Goal: Navigation & Orientation: Find specific page/section

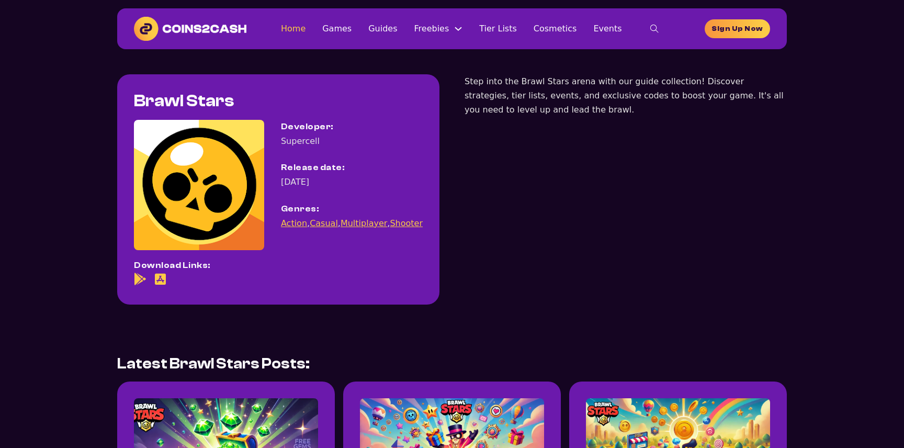
click at [303, 31] on link "Home" at bounding box center [293, 28] width 25 height 14
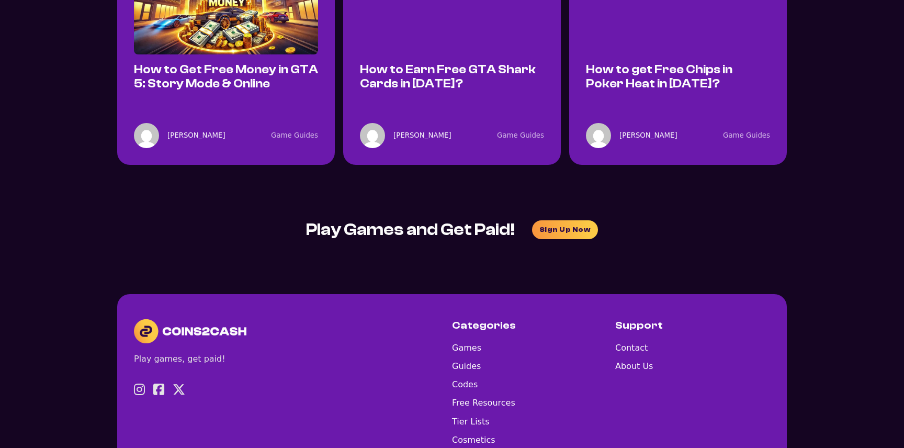
scroll to position [1153, 0]
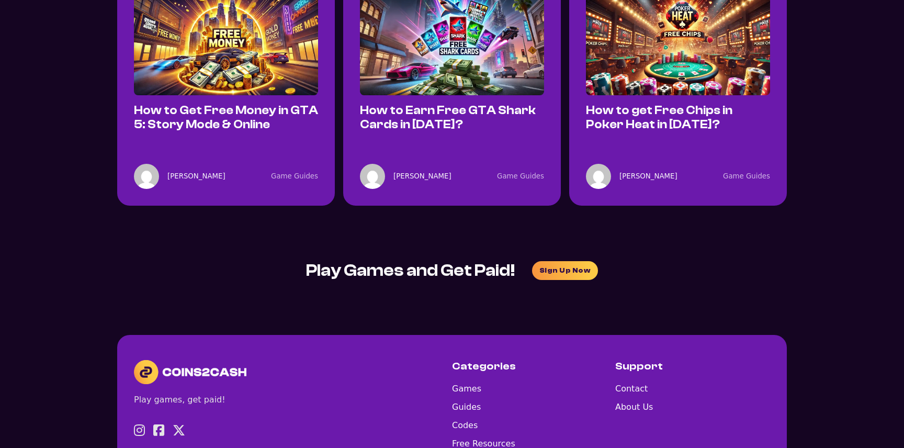
click at [370, 166] on img at bounding box center [372, 176] width 25 height 25
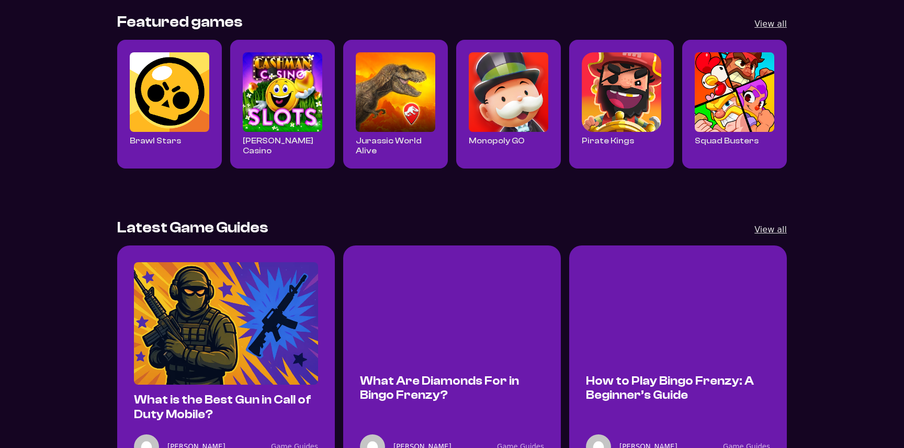
scroll to position [0, 0]
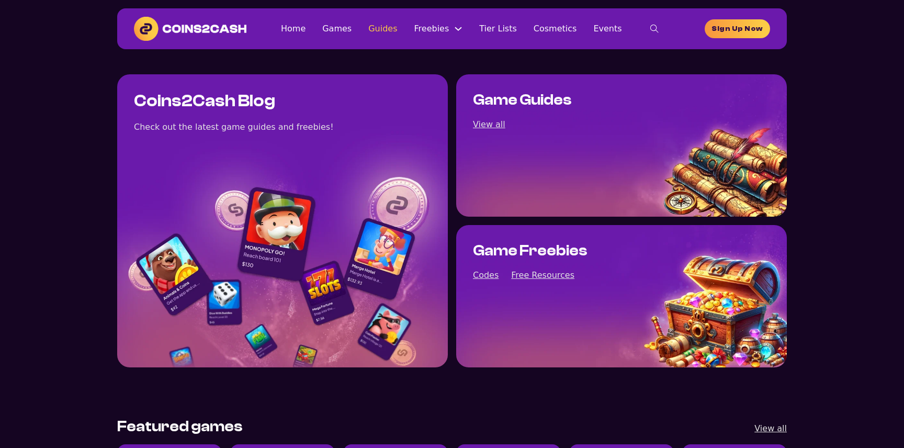
click at [397, 26] on link "Guides" at bounding box center [382, 28] width 29 height 14
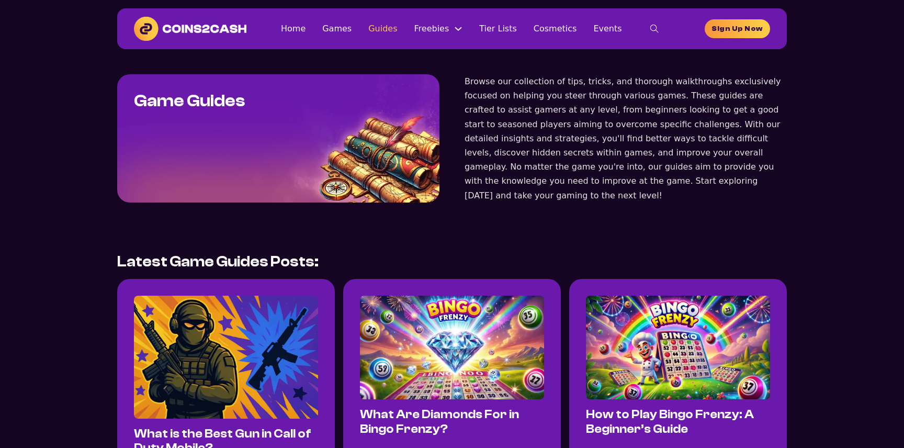
click at [390, 29] on link "Guides" at bounding box center [382, 28] width 29 height 14
click at [352, 29] on link "Games" at bounding box center [336, 28] width 29 height 14
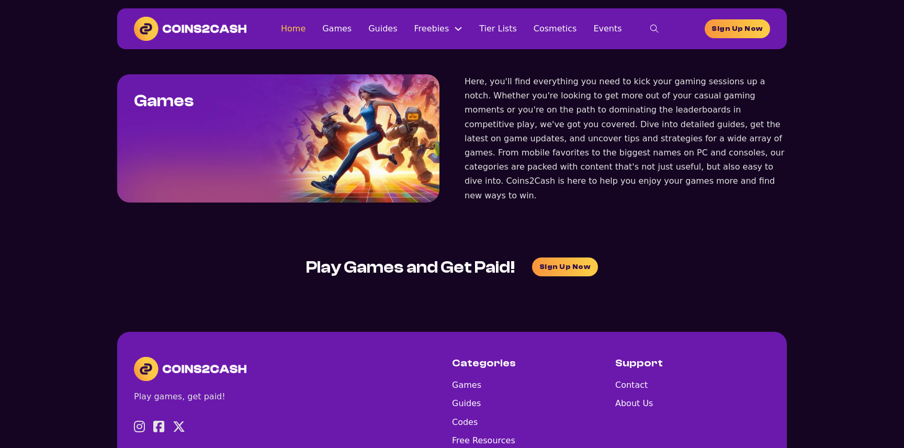
click at [306, 30] on link "Home" at bounding box center [293, 28] width 25 height 14
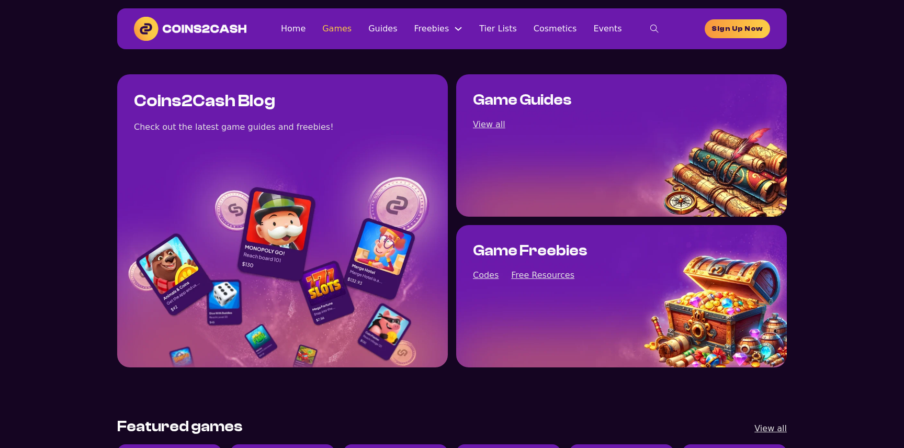
click at [343, 29] on link "Games" at bounding box center [336, 28] width 29 height 14
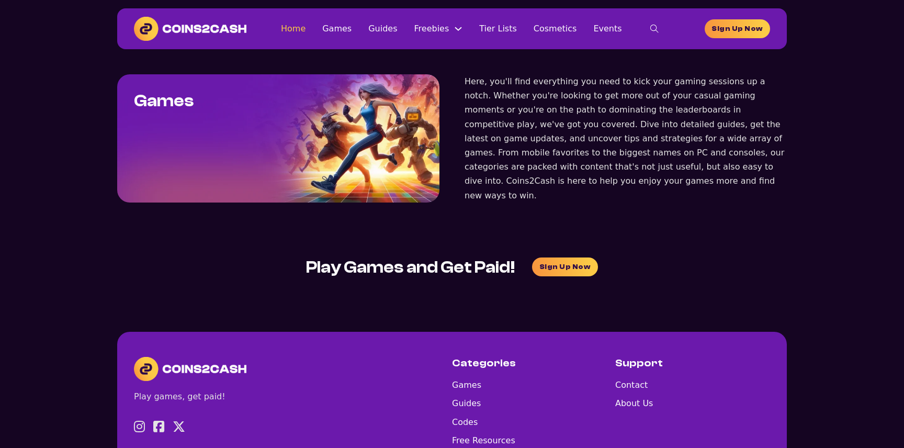
click at [299, 27] on link "Home" at bounding box center [293, 28] width 25 height 14
